Goal: Task Accomplishment & Management: Complete application form

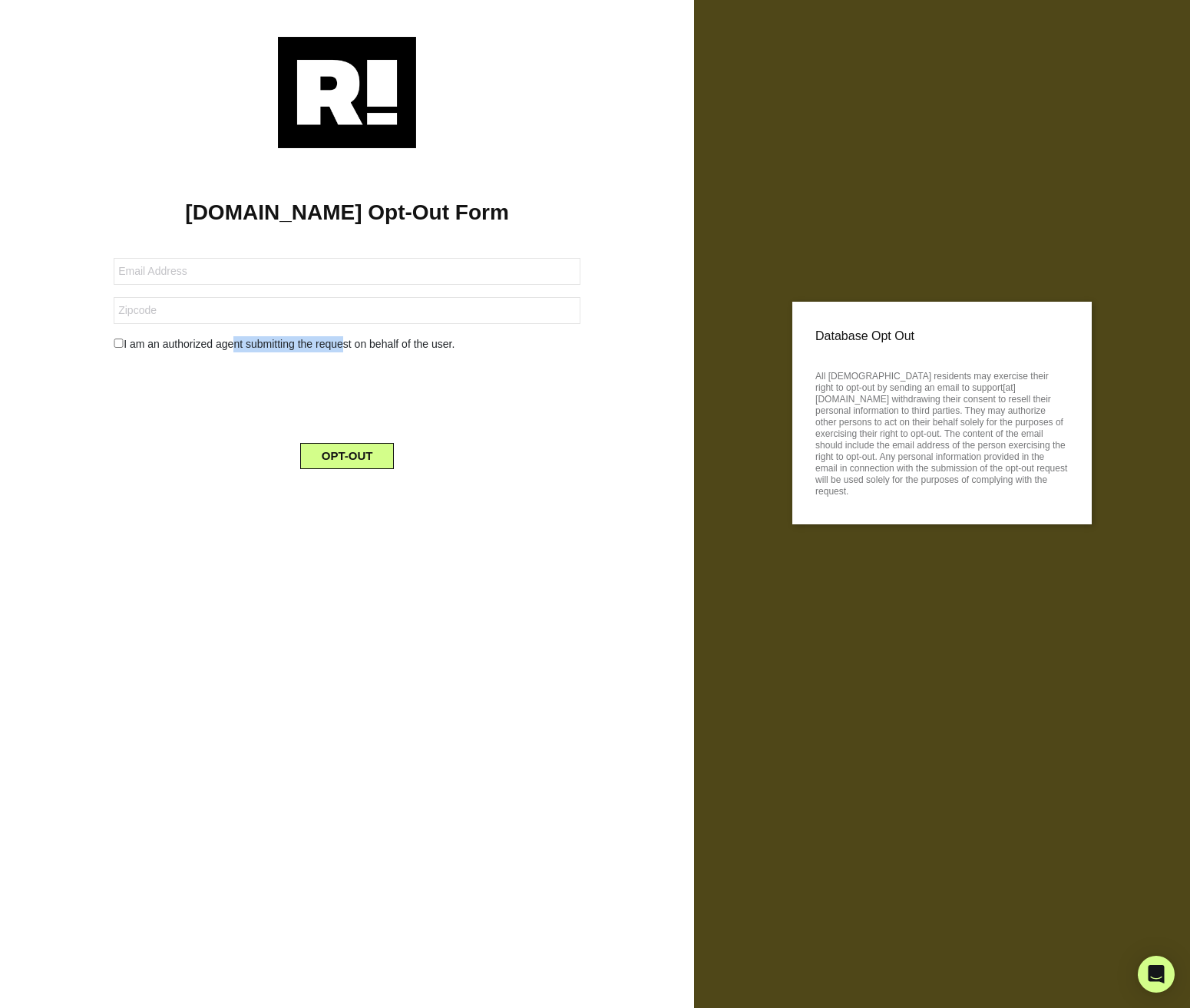
drag, startPoint x: 228, startPoint y: 343, endPoint x: 357, endPoint y: 337, distance: 129.1
click at [357, 337] on div "I am an authorized agent submitting the request on behalf of the user." at bounding box center [347, 344] width 490 height 16
drag, startPoint x: 357, startPoint y: 337, endPoint x: 263, endPoint y: 356, distance: 95.9
click at [357, 337] on div "I am an authorized agent submitting the request on behalf of the user." at bounding box center [347, 344] width 490 height 16
click at [376, 272] on input "text" at bounding box center [347, 271] width 467 height 27
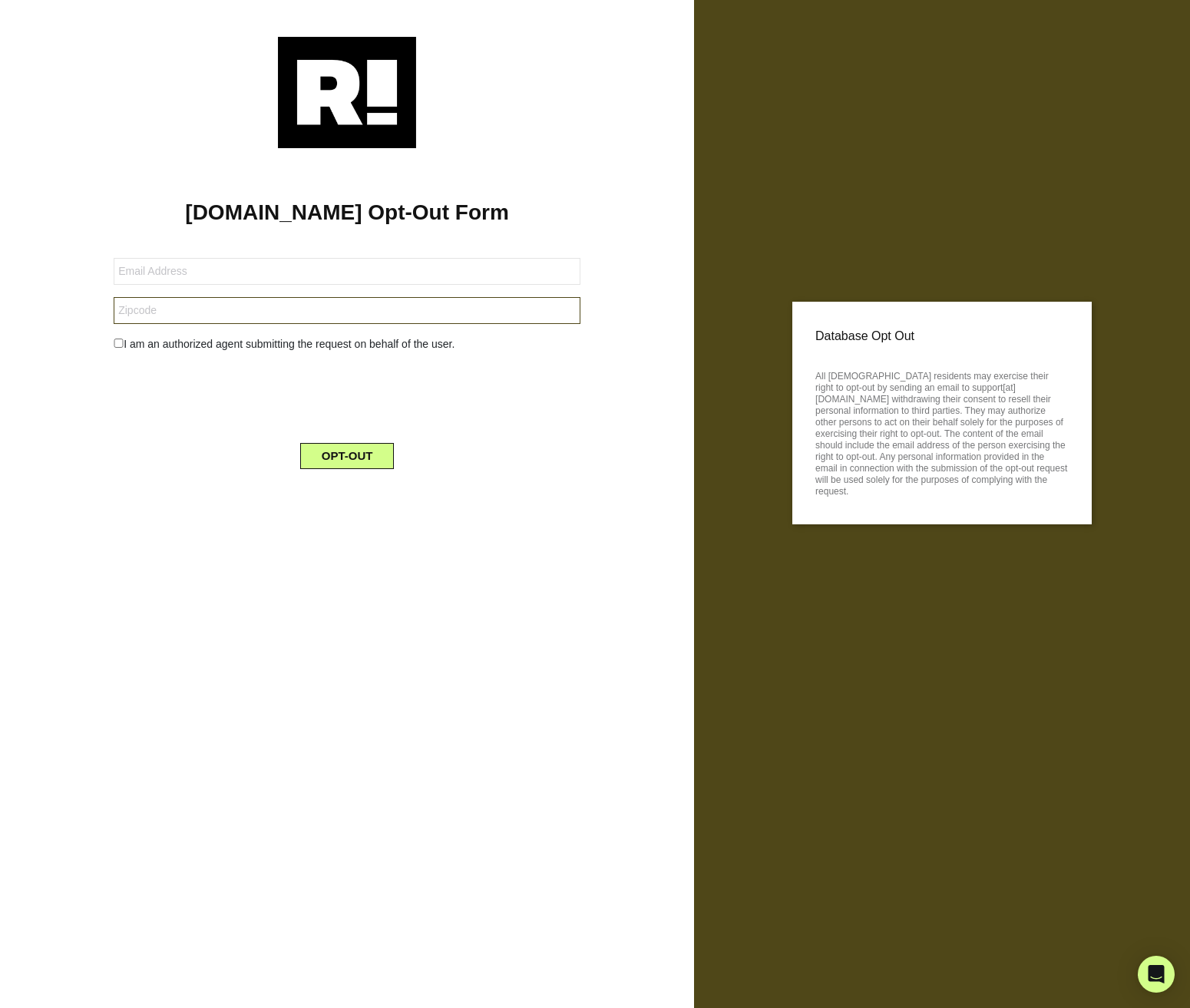
click at [367, 306] on input "text" at bounding box center [347, 310] width 467 height 27
click at [375, 204] on h1 "[DOMAIN_NAME] Opt-Out Form" at bounding box center [347, 212] width 648 height 26
click at [385, 258] on input "text" at bounding box center [347, 271] width 467 height 27
type input "nort"
click at [879, 128] on div "Database Opt Out All US residents may exercise their right to opt-out by sendin…" at bounding box center [942, 504] width 496 height 1008
